Goal: Task Accomplishment & Management: Manage account settings

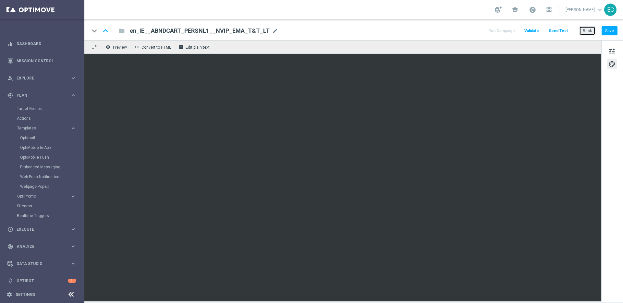
click at [587, 28] on button "Back" at bounding box center [587, 30] width 16 height 9
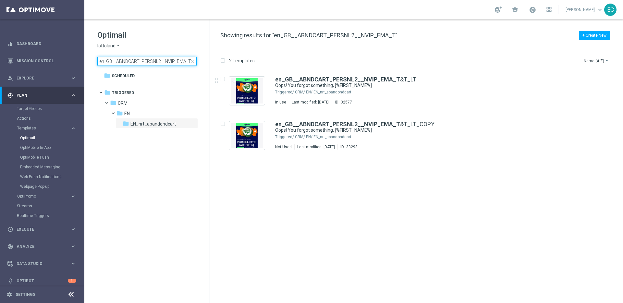
drag, startPoint x: 112, startPoint y: 61, endPoint x: 107, endPoint y: 62, distance: 5.2
click at [107, 62] on input "en_GB__ABNDCART_PERSNL2__NVIP_EMA_T" at bounding box center [146, 61] width 99 height 9
drag, startPoint x: 107, startPoint y: 62, endPoint x: 214, endPoint y: 61, distance: 107.4
click at [214, 61] on div "Optimail lottoland arrow_drop_down × lottoland en_GB__ABNDCART_PERSNL2__NVIP_EM…" at bounding box center [353, 161] width 539 height 284
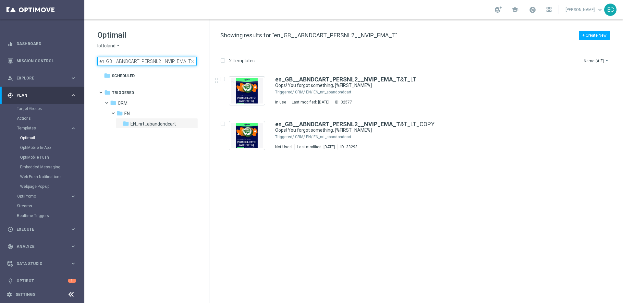
click at [146, 60] on input "en_GB__ABNDCART_PERSNL2__NVIP_EMA_T" at bounding box center [146, 61] width 99 height 9
drag, startPoint x: 107, startPoint y: 61, endPoint x: 216, endPoint y: 62, distance: 109.4
click at [216, 62] on div "Optimail lottoland arrow_drop_down × lottoland en_GB__ABNDCART_PERSNL2__NVIP_EM…" at bounding box center [353, 161] width 539 height 284
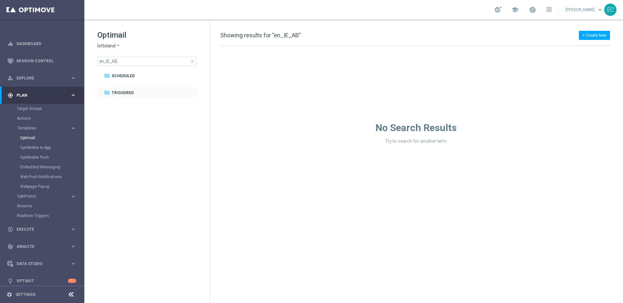
click at [132, 88] on div "folder Triggered more_vert" at bounding box center [147, 92] width 101 height 10
click at [134, 92] on div "folder Triggered" at bounding box center [144, 92] width 80 height 7
click at [129, 63] on input "en_IE_AB" at bounding box center [146, 61] width 99 height 9
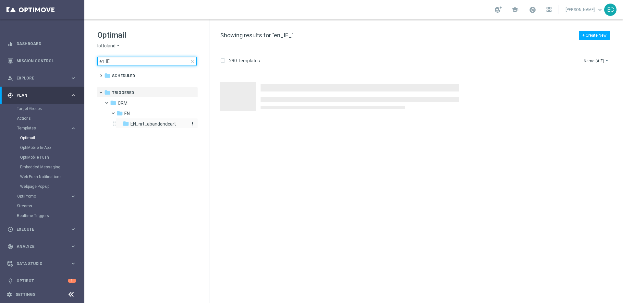
type input "en_IE_"
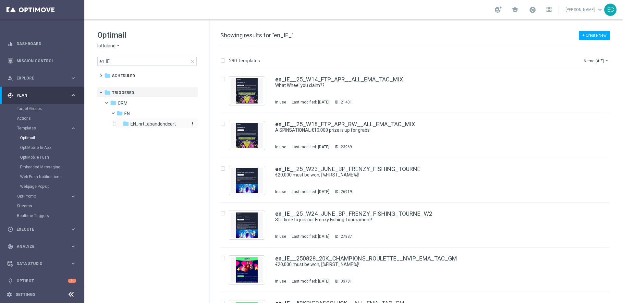
click at [164, 120] on div "folder EN_nrt_abandondcart" at bounding box center [155, 123] width 64 height 7
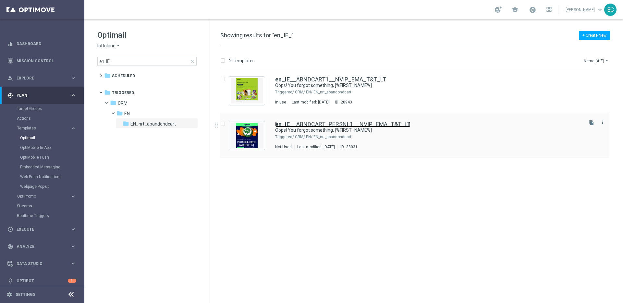
click at [350, 125] on link "en_IE_ _ABNDCART_PERSNL1__NVIP_EMA_T&T_LT" at bounding box center [342, 124] width 135 height 6
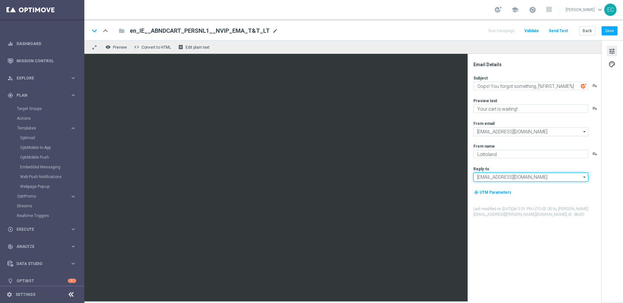
click at [541, 178] on input "[EMAIL_ADDRESS][DOMAIN_NAME]" at bounding box center [531, 177] width 115 height 9
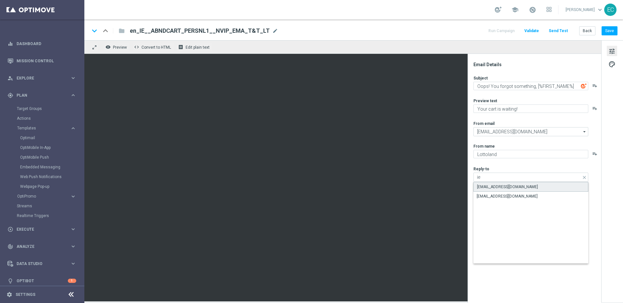
click at [531, 188] on div "[EMAIL_ADDRESS][DOMAIN_NAME]" at bounding box center [531, 187] width 115 height 10
type input "[EMAIL_ADDRESS][DOMAIN_NAME]"
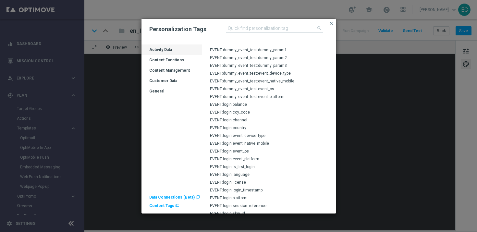
click at [167, 59] on div "Content Functions" at bounding box center [172, 62] width 60 height 10
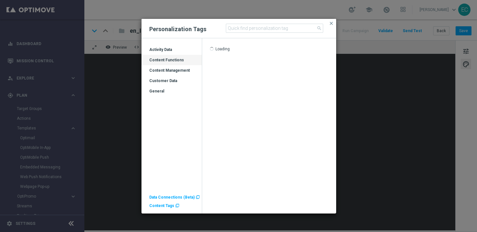
click at [172, 57] on div "Content Functions" at bounding box center [172, 62] width 60 height 10
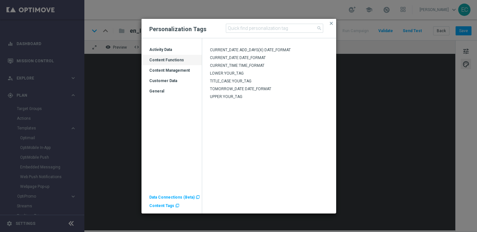
click at [178, 68] on div "Content Management" at bounding box center [172, 73] width 60 height 10
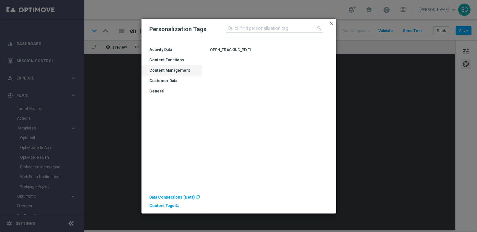
click at [182, 80] on div "Customer Data" at bounding box center [172, 83] width 60 height 10
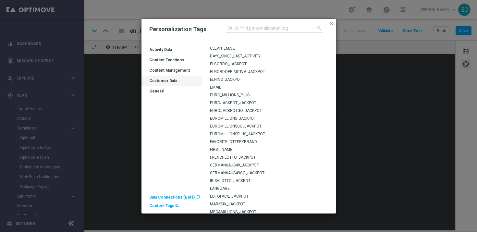
scroll to position [39, 0]
click at [256, 103] on div "EUROJACKPOT_JACKPOT" at bounding box center [269, 106] width 134 height 8
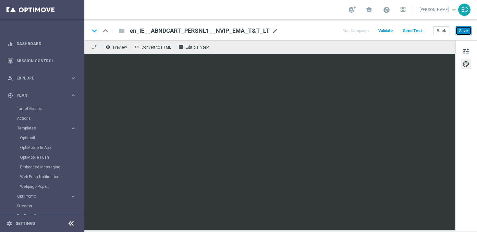
click at [467, 29] on button "Save" at bounding box center [464, 30] width 16 height 9
click at [465, 31] on button "Save" at bounding box center [464, 30] width 16 height 9
click at [463, 32] on button "Save" at bounding box center [464, 30] width 16 height 9
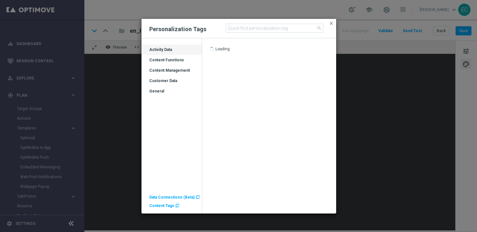
click at [176, 70] on div "Content Management" at bounding box center [172, 73] width 60 height 10
click at [163, 204] on span "Content Tags" at bounding box center [161, 205] width 25 height 5
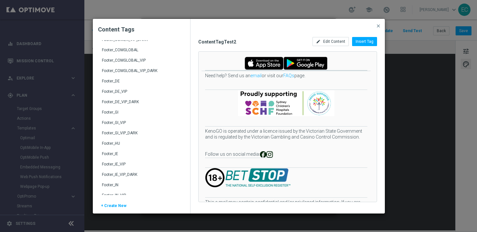
scroll to position [145, 0]
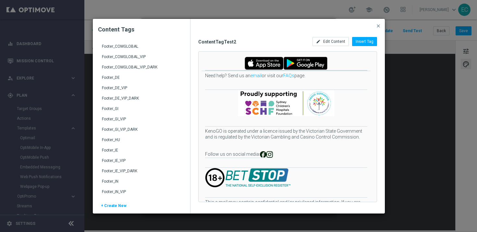
click at [125, 152] on div "Footer_IE" at bounding box center [142, 153] width 80 height 10
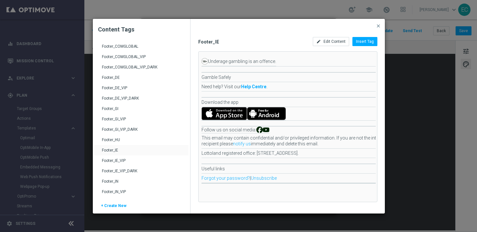
click at [114, 150] on div "ContentTagTest2 FavoriteLotteryBrand_BR Footer_AT Footer_AT_VIP Footer_AT_VIP_D…" at bounding box center [126, 176] width 65 height 561
click at [368, 42] on span "Insert Tag" at bounding box center [365, 41] width 18 height 5
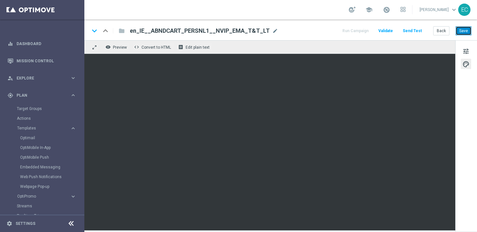
click at [467, 32] on button "Save" at bounding box center [464, 30] width 16 height 9
drag, startPoint x: 251, startPoint y: 31, endPoint x: 271, endPoint y: 30, distance: 20.2
click at [253, 31] on span "en_IE__ABNDCART_PERSNL1__NVIP_EMA_T&T_LT" at bounding box center [200, 31] width 140 height 8
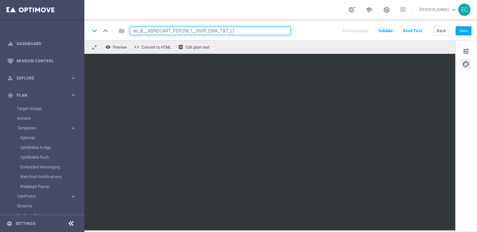
click at [271, 30] on input "en_IE__ABNDCART_PERSNL1__NVIP_EMA_T&T_LT" at bounding box center [210, 31] width 161 height 8
click at [270, 30] on input "en_IE__ABNDCART_PERSNL1__NVIP_EMA_T&T_LT" at bounding box center [210, 31] width 161 height 8
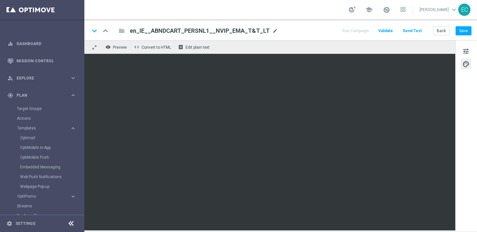
click at [453, 33] on div "Back Save" at bounding box center [452, 30] width 38 height 9
click at [464, 31] on button "Save" at bounding box center [464, 30] width 16 height 9
click at [468, 27] on button "Save" at bounding box center [464, 30] width 16 height 9
click at [458, 30] on button "Save" at bounding box center [464, 30] width 16 height 9
click at [444, 31] on button "Back" at bounding box center [441, 30] width 16 height 9
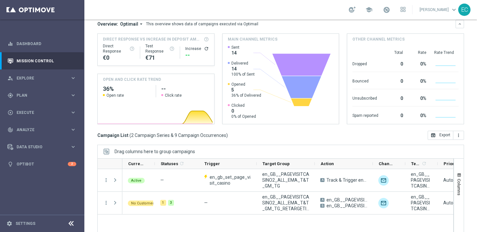
scroll to position [92, 0]
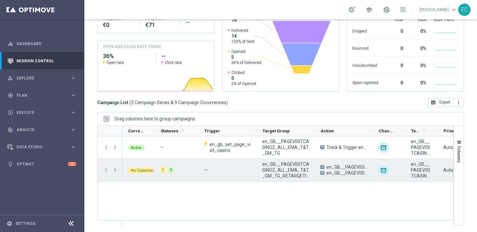
click at [113, 170] on span "Press SPACE to select this row." at bounding box center [115, 169] width 6 height 5
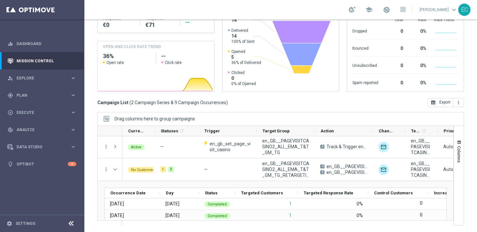
scroll to position [0, 0]
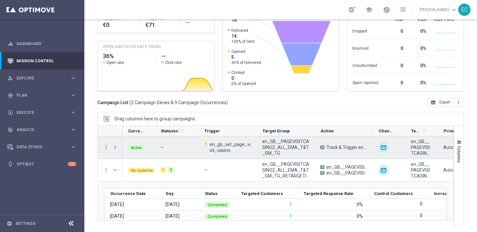
click at [115, 146] on span at bounding box center [115, 147] width 6 height 5
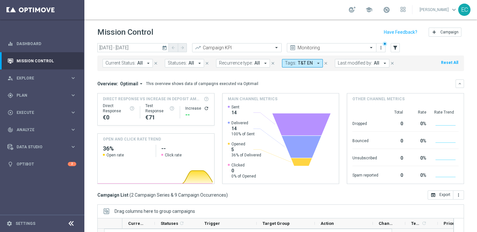
click at [162, 47] on button "today" at bounding box center [165, 48] width 8 height 10
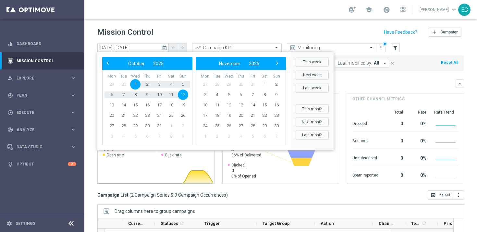
click at [134, 82] on span "1" at bounding box center [135, 84] width 10 height 10
click at [181, 105] on span "19" at bounding box center [183, 105] width 10 height 10
type input "01 Oct 2025 - 19 Oct 2025"
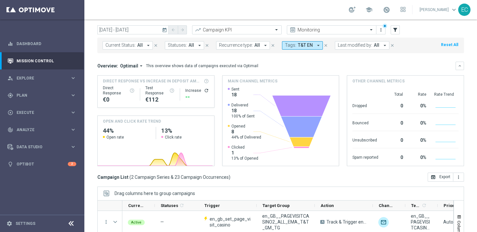
scroll to position [92, 0]
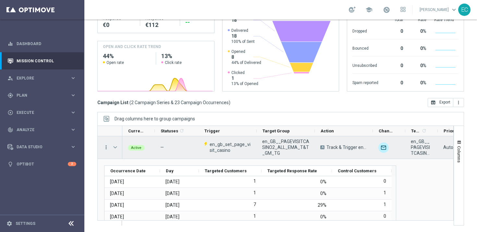
click at [106, 147] on icon "more_vert" at bounding box center [106, 147] width 6 height 6
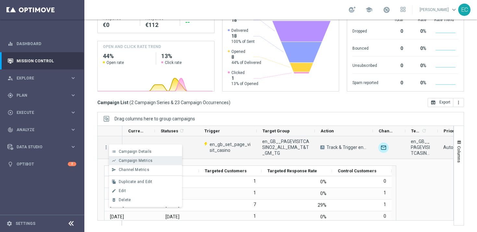
click at [148, 158] on span "Campaign Metrics" at bounding box center [136, 160] width 34 height 5
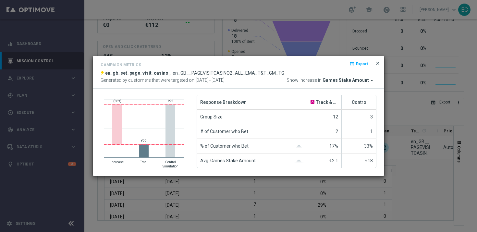
click at [378, 61] on span "close" at bounding box center [377, 63] width 5 height 5
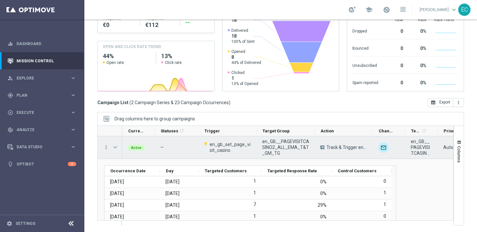
click at [115, 148] on span "Press SPACE to select this row." at bounding box center [115, 147] width 6 height 5
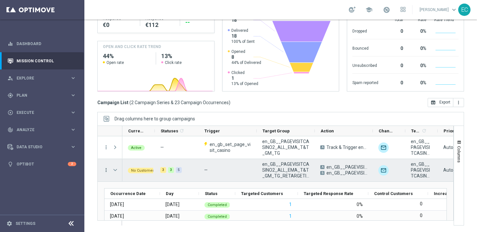
click at [108, 170] on icon "more_vert" at bounding box center [106, 170] width 6 height 6
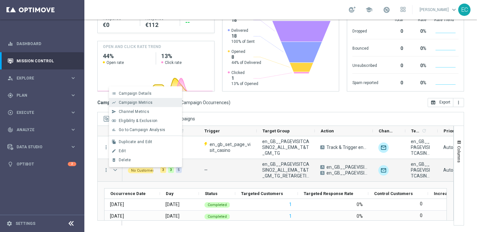
click at [143, 104] on span "Campaign Metrics" at bounding box center [136, 102] width 34 height 5
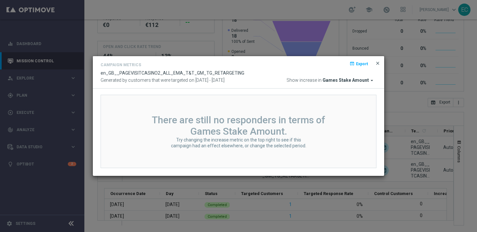
click at [376, 62] on span "close" at bounding box center [377, 63] width 5 height 5
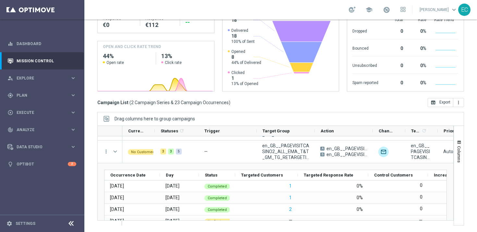
scroll to position [0, 0]
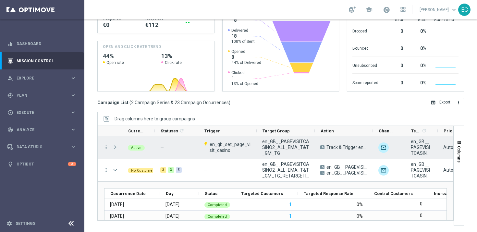
click at [116, 148] on span "Press SPACE to select this row." at bounding box center [115, 147] width 6 height 5
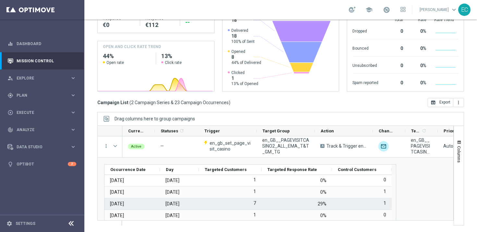
scroll to position [8, 0]
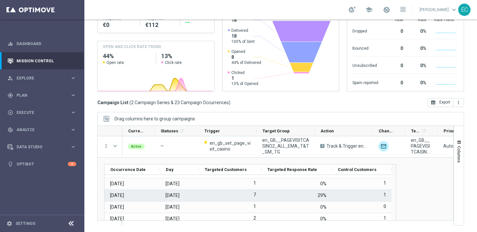
click at [254, 192] on label "7" at bounding box center [254, 195] width 3 height 6
click at [256, 192] on div "7" at bounding box center [230, 195] width 63 height 11
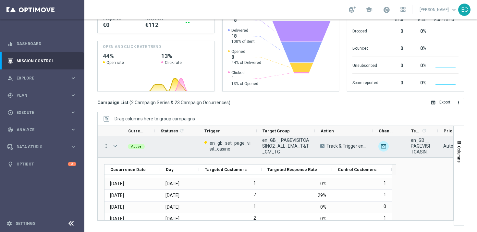
click at [105, 144] on icon "more_vert" at bounding box center [106, 146] width 6 height 6
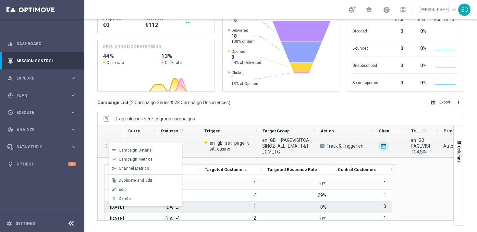
click at [262, 202] on div "0%" at bounding box center [297, 207] width 70 height 11
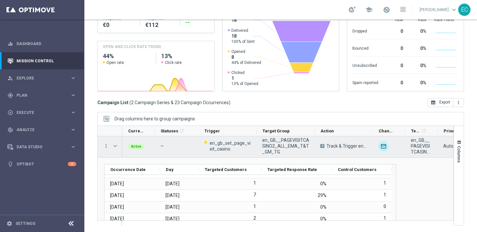
click at [289, 146] on span "en_GB__PAGEVISITCASINO2_ALL_EMA_T&T_GM_TG" at bounding box center [285, 146] width 47 height 18
click at [339, 146] on span "Track & Trigger en_gb_set_page_visit_casino" at bounding box center [346, 146] width 41 height 6
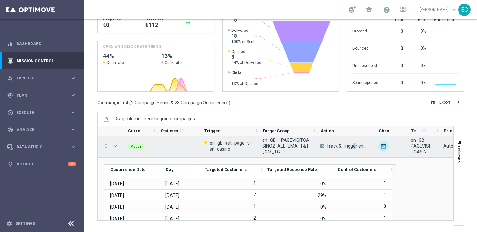
click at [339, 146] on span "Track & Trigger en_gb_set_page_visit_casino" at bounding box center [346, 146] width 41 height 6
click at [348, 146] on span "Track & Trigger en_gb_set_page_visit_casino" at bounding box center [346, 146] width 41 height 6
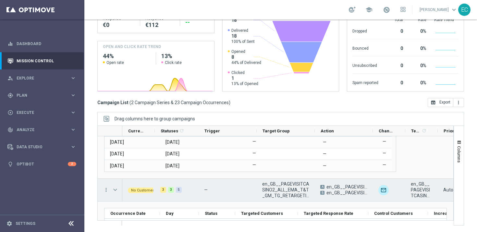
scroll to position [103, 0]
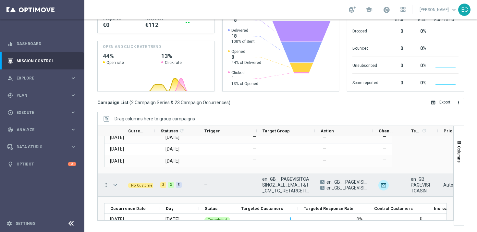
click at [105, 185] on icon "more_vert" at bounding box center [106, 185] width 6 height 6
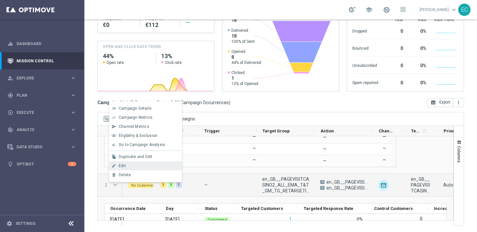
click at [151, 167] on div "Edit" at bounding box center [149, 166] width 60 height 5
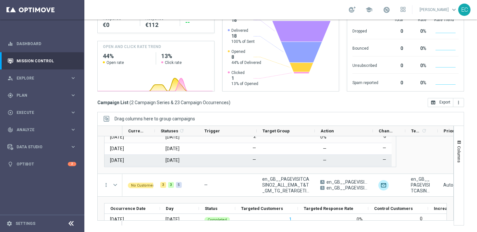
scroll to position [0, 0]
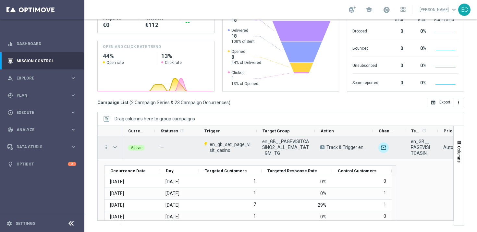
click at [108, 146] on icon "more_vert" at bounding box center [106, 147] width 6 height 6
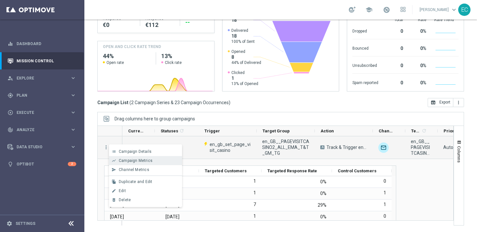
click at [148, 161] on span "Campaign Metrics" at bounding box center [136, 160] width 34 height 5
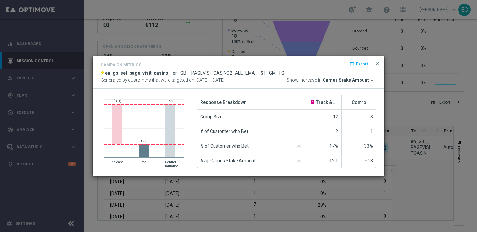
click at [365, 80] on span "Games Stake Amount" at bounding box center [346, 81] width 46 height 6
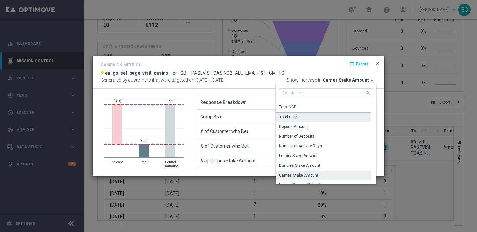
click at [332, 114] on div "Total GGR" at bounding box center [323, 117] width 95 height 10
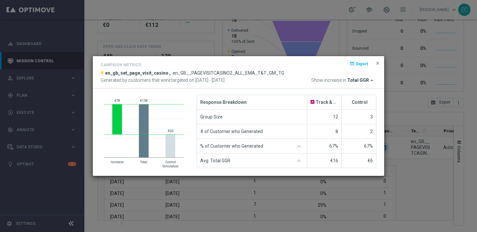
click at [364, 84] on div "Campaign Metrics open_in_browser Export en_gb_set_page_visit_casino , en_GB__PA…" at bounding box center [238, 72] width 291 height 33
click at [363, 81] on span "Total GGR" at bounding box center [358, 81] width 22 height 6
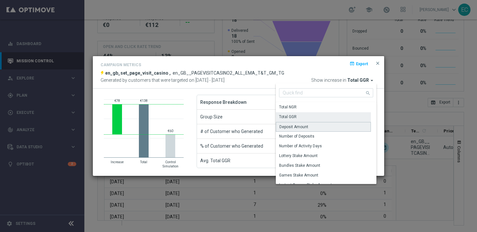
click at [321, 128] on div "Deposit Amount" at bounding box center [323, 127] width 95 height 10
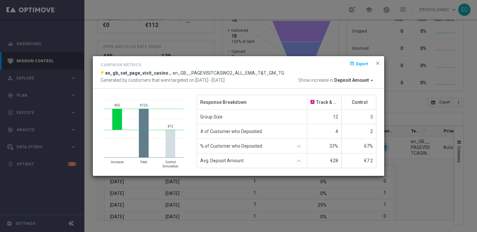
click at [368, 81] on span "Deposit Amount" at bounding box center [351, 81] width 35 height 6
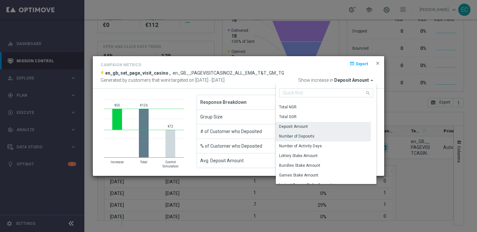
click at [338, 138] on div "Number of Deposits" at bounding box center [323, 136] width 95 height 9
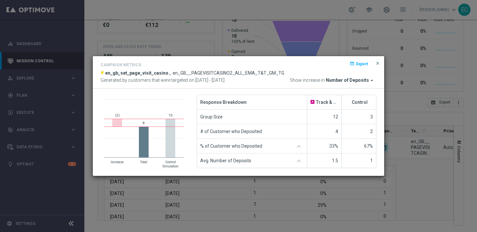
click at [351, 79] on span "Number of Deposits" at bounding box center [347, 81] width 43 height 6
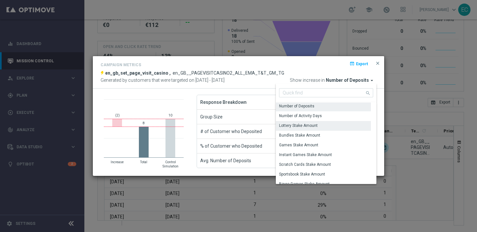
scroll to position [94, 0]
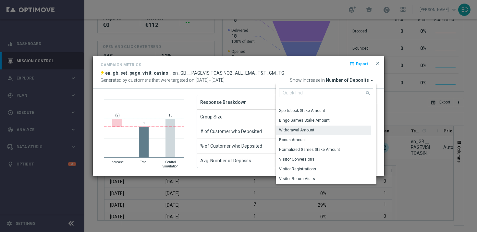
click at [320, 130] on div "Withdrawal Amount" at bounding box center [323, 130] width 95 height 9
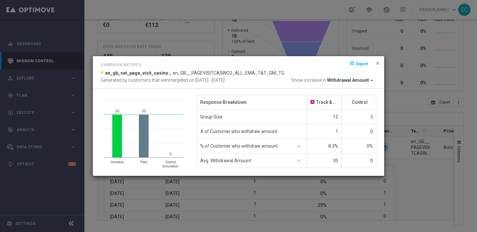
click at [349, 79] on span "Withdrawal Amount" at bounding box center [348, 81] width 42 height 6
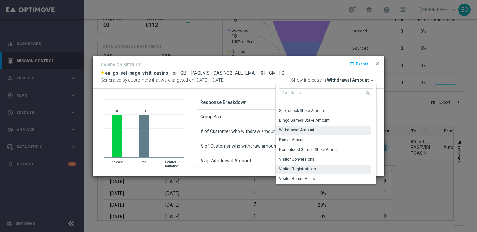
click at [318, 169] on div "Visitor Registrations" at bounding box center [323, 169] width 95 height 9
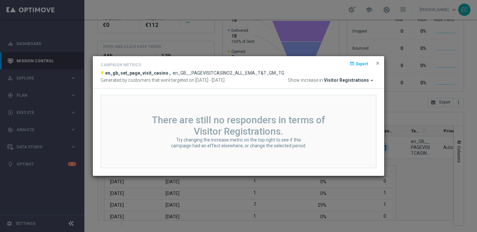
click at [345, 78] on span "Visitor Registrations" at bounding box center [346, 81] width 45 height 6
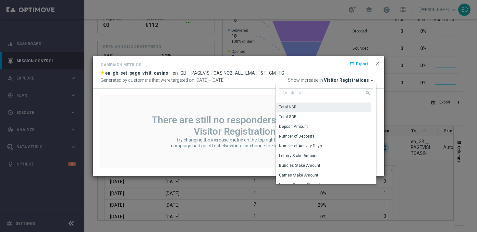
click at [302, 110] on div "Total NGR" at bounding box center [323, 107] width 95 height 9
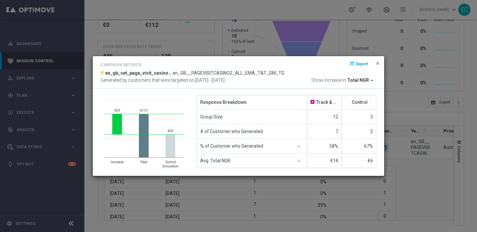
click at [351, 82] on span "Total NGR" at bounding box center [358, 81] width 22 height 6
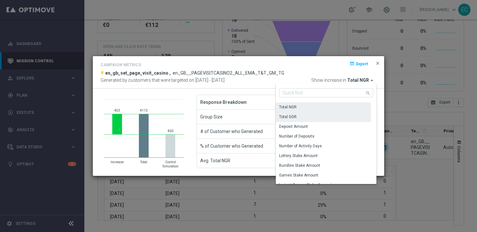
click at [340, 117] on div "Total GGR" at bounding box center [323, 116] width 95 height 9
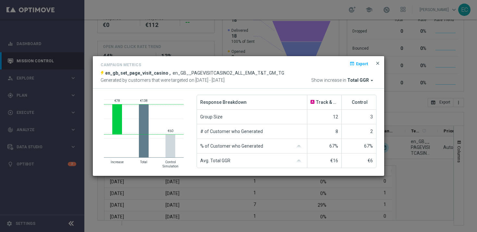
click at [377, 63] on span "close" at bounding box center [377, 63] width 5 height 5
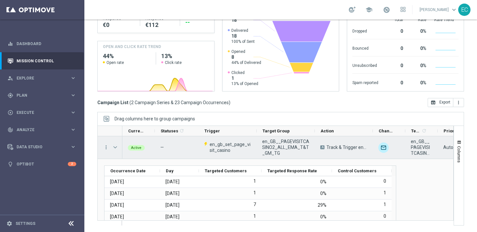
click at [115, 148] on span "Press SPACE to select this row." at bounding box center [115, 147] width 6 height 5
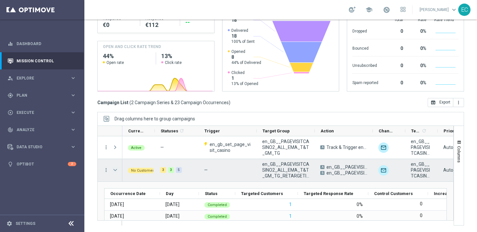
click at [113, 170] on span "Press SPACE to select this row." at bounding box center [115, 169] width 6 height 5
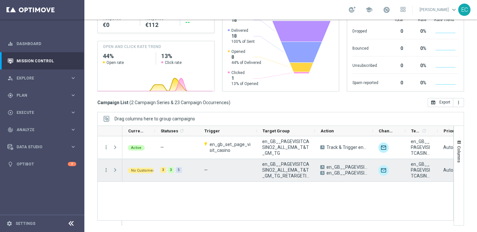
click at [114, 168] on span "Press SPACE to select this row." at bounding box center [115, 169] width 6 height 5
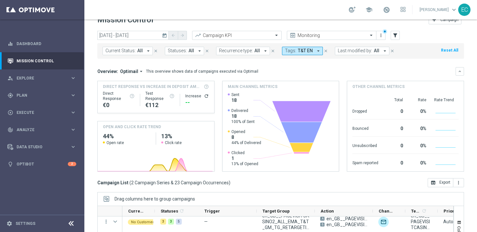
scroll to position [0, 0]
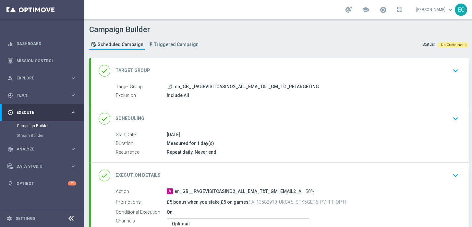
drag, startPoint x: 315, startPoint y: 88, endPoint x: 176, endPoint y: 87, distance: 139.6
click at [176, 87] on div "launch en_GB__PAGEVISITCASINO2_ALL_EMA_T&T_GM_TG_RETARGETING" at bounding box center [311, 86] width 289 height 6
copy span "en_GB__PAGEVISITCASINO2_ALL_EMA_T&T_GM_TG_RETARGETING"
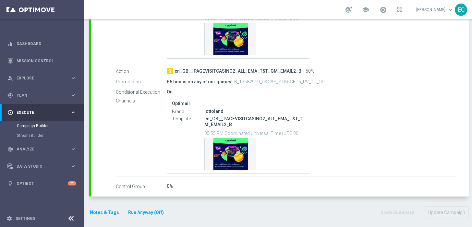
scroll to position [5, 0]
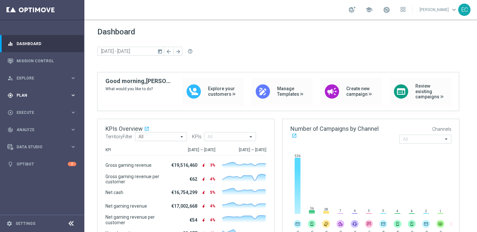
click at [41, 103] on div "gps_fixed Plan keyboard_arrow_right" at bounding box center [42, 95] width 84 height 17
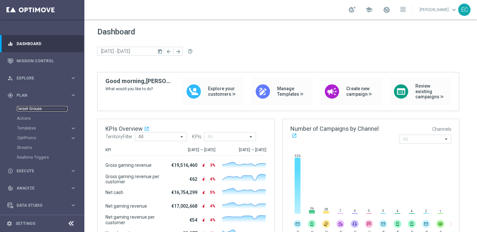
click at [39, 108] on link "Target Groups" at bounding box center [42, 108] width 51 height 5
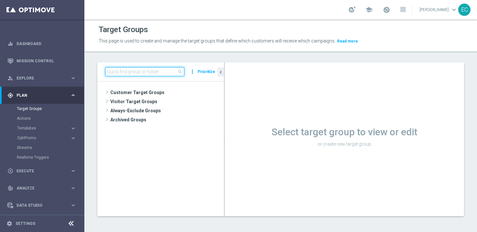
click at [154, 72] on input at bounding box center [144, 71] width 79 height 9
paste input "en_GB__PAGEVISITCASINO2_ALL_EMA_T&T_GM_TG_RETARGETING"
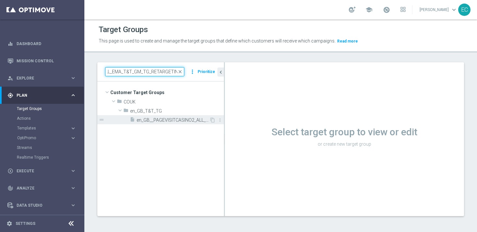
type input "en_GB__PAGEVISITCASINO2_ALL_EMA_T&T_GM_TG_RETARGETING"
click at [175, 117] on div "insert_drive_file en_GB__PAGEVISITCASINO2_ALL_EMA_T&T_GM_TG_RETARGETING" at bounding box center [170, 119] width 80 height 9
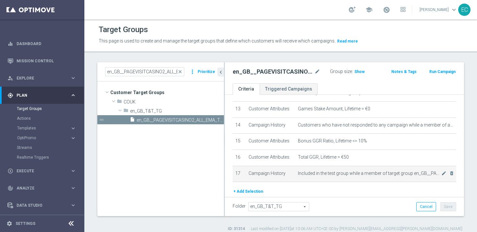
scroll to position [199, 0]
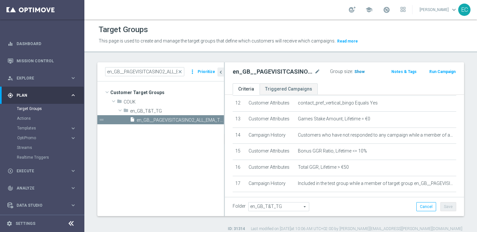
click at [357, 73] on span "Show" at bounding box center [359, 71] width 10 height 5
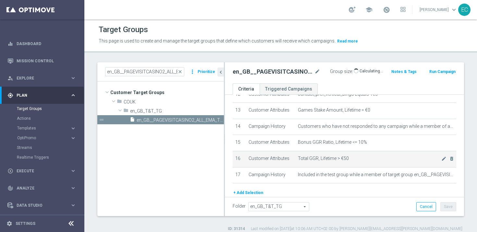
scroll to position [231, 0]
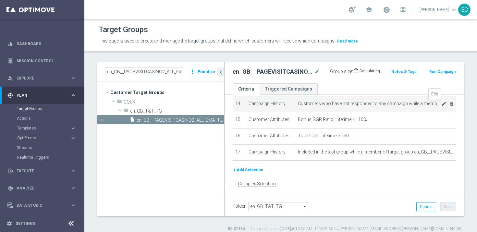
click at [441, 105] on icon "mode_edit" at bounding box center [443, 103] width 5 height 5
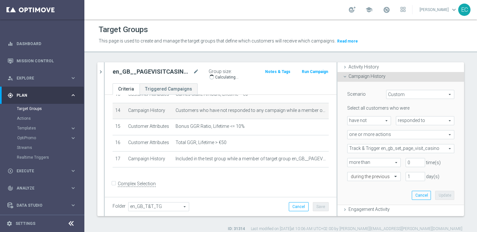
scroll to position [45, 0]
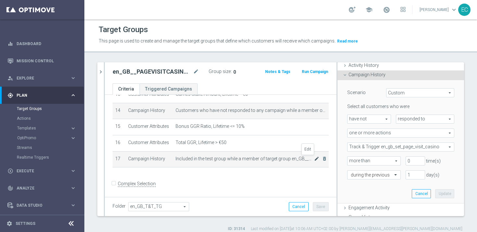
click at [314, 159] on icon "mode_edit" at bounding box center [316, 158] width 5 height 5
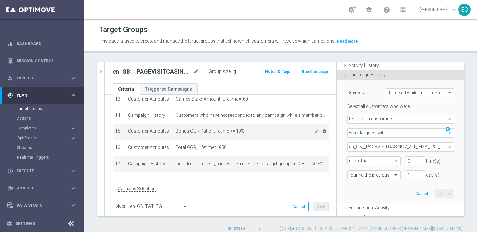
scroll to position [184, 0]
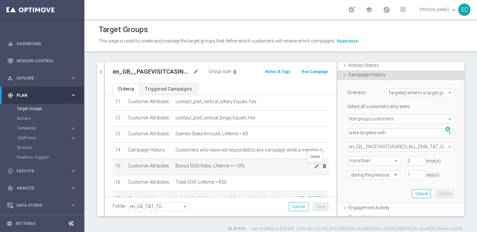
click at [322, 165] on icon "delete_forever" at bounding box center [324, 166] width 5 height 5
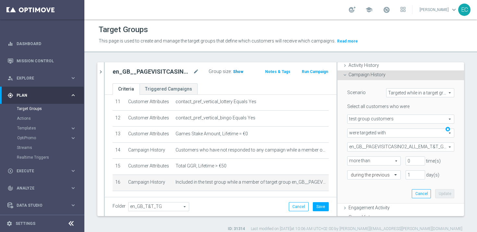
click at [233, 72] on span "Show" at bounding box center [238, 71] width 10 height 5
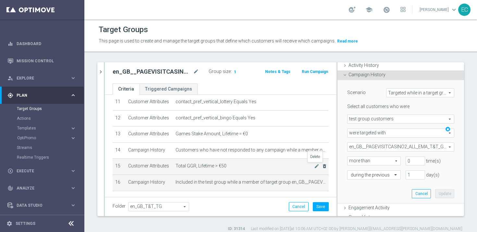
click at [322, 168] on icon "delete_forever" at bounding box center [324, 166] width 5 height 5
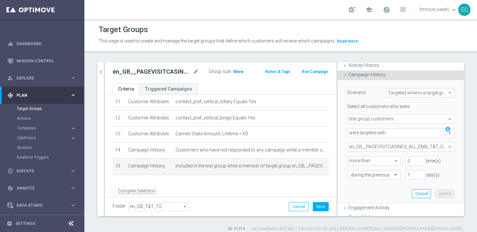
click at [237, 74] on span "Show" at bounding box center [238, 71] width 10 height 5
click at [298, 207] on button "Cancel" at bounding box center [299, 206] width 20 height 9
